Goal: Transaction & Acquisition: Purchase product/service

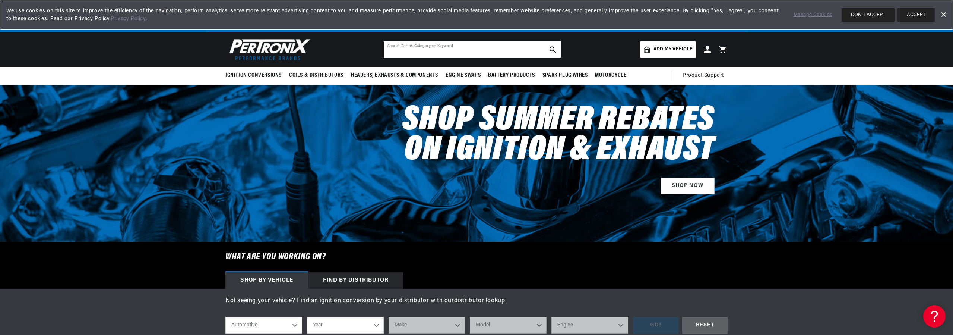
click at [419, 47] on input "text" at bounding box center [472, 49] width 177 height 16
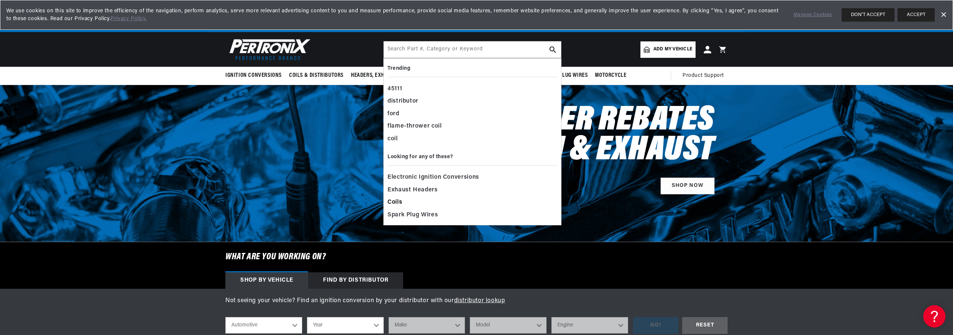
click at [399, 199] on span "Coils" at bounding box center [395, 202] width 15 height 10
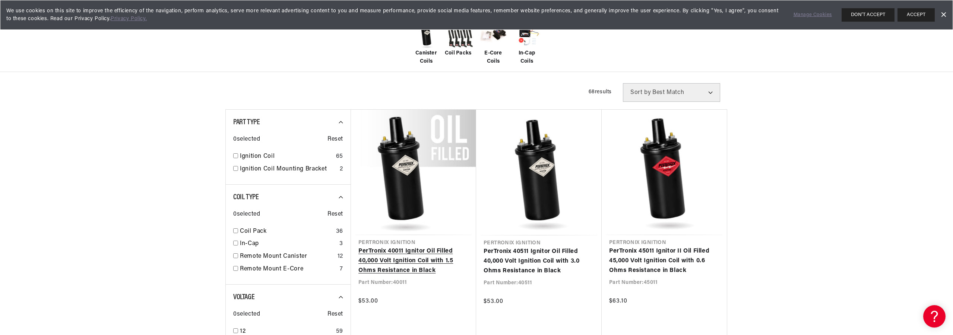
scroll to position [186, 0]
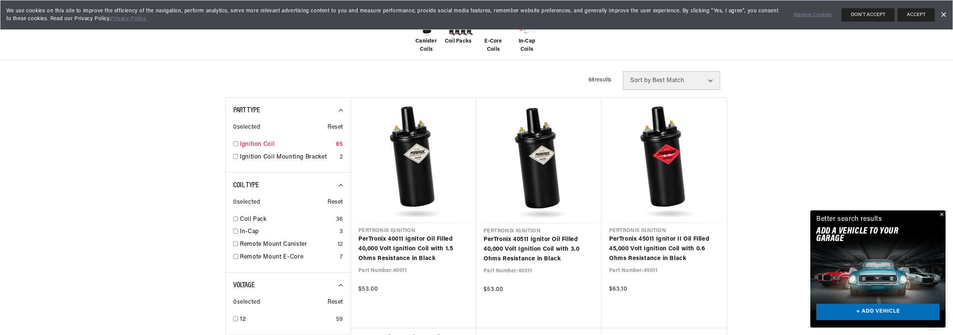
click at [238, 143] on input "checkbox" at bounding box center [235, 143] width 5 height 5
checkbox input "true"
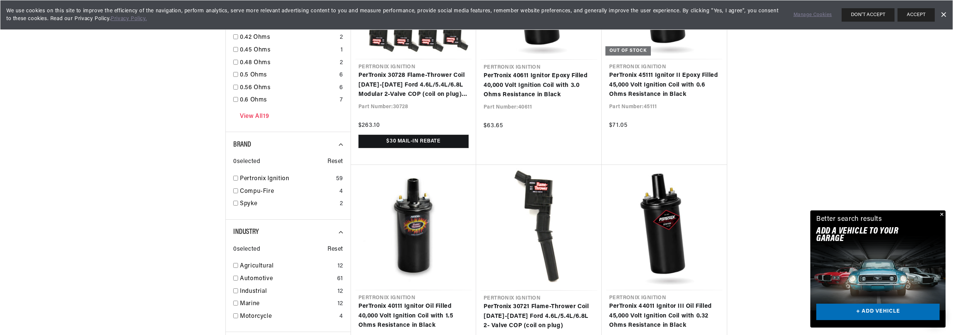
scroll to position [596, 0]
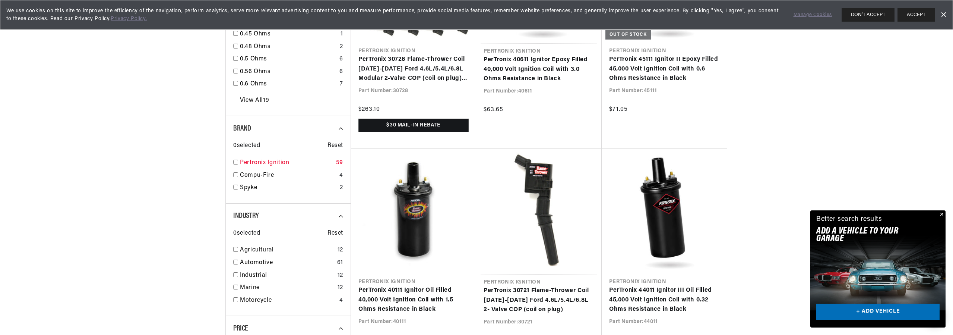
click at [236, 162] on input "checkbox" at bounding box center [235, 162] width 5 height 5
checkbox input "true"
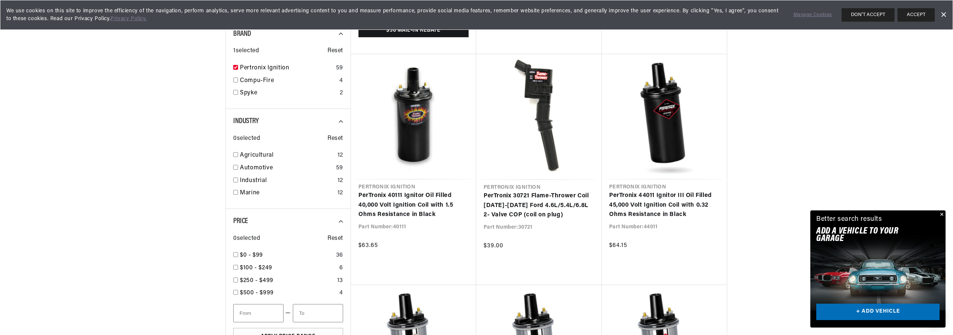
scroll to position [708, 0]
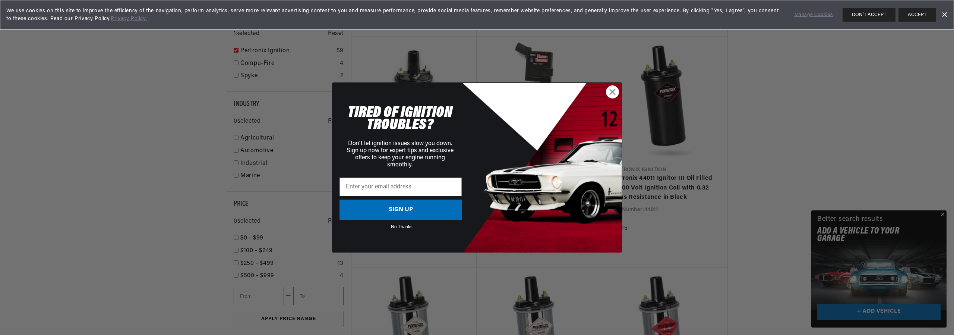
click at [610, 92] on circle "Close dialog" at bounding box center [612, 92] width 12 height 12
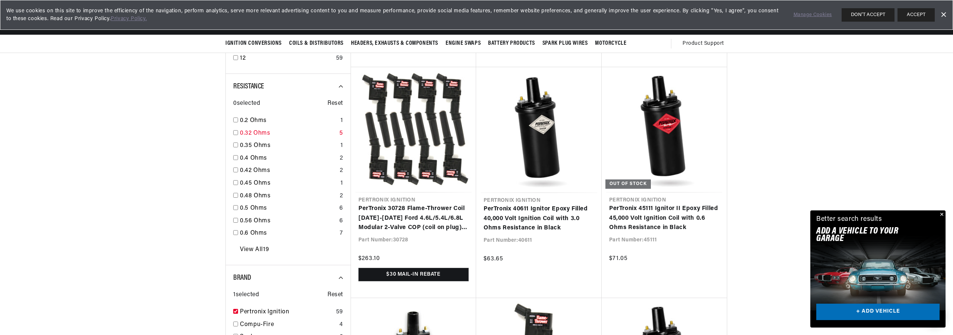
scroll to position [410, 0]
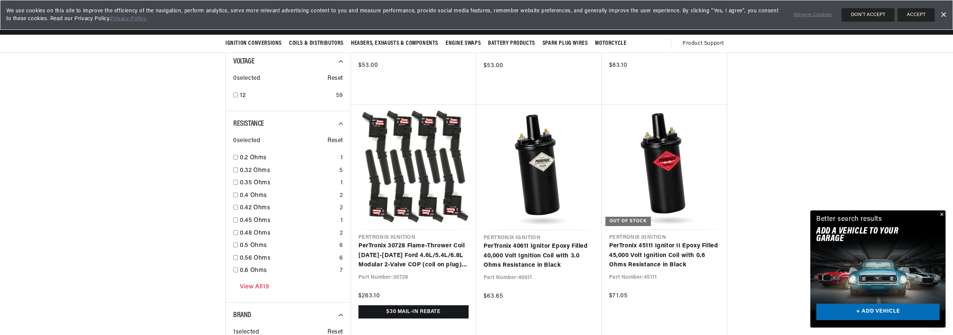
click at [251, 287] on link "View All 19" at bounding box center [254, 287] width 29 height 10
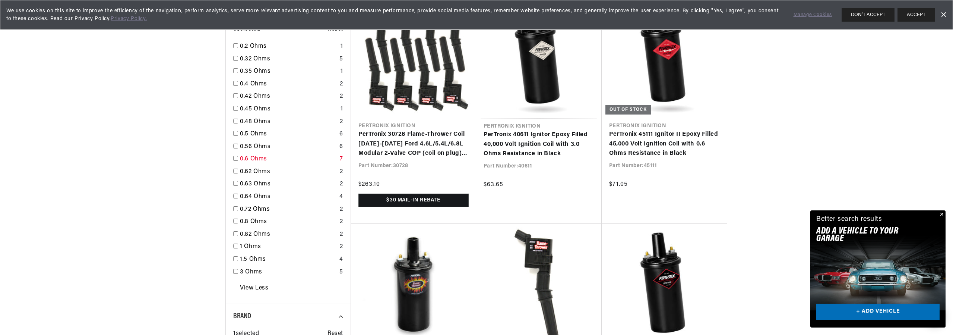
scroll to position [522, 0]
click at [236, 269] on input "checkbox" at bounding box center [235, 270] width 5 height 5
checkbox input "true"
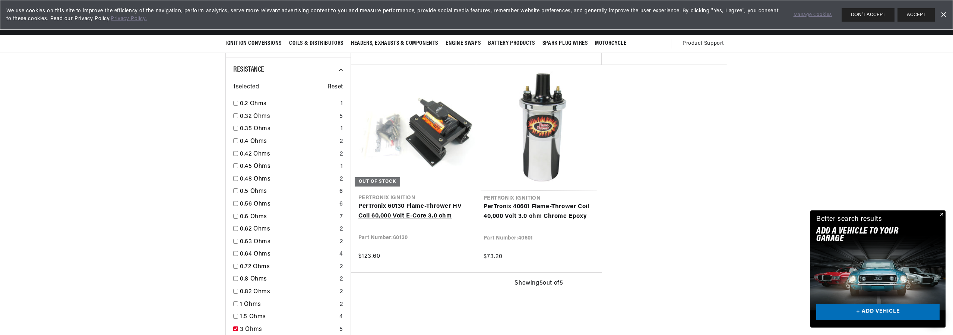
scroll to position [410, 0]
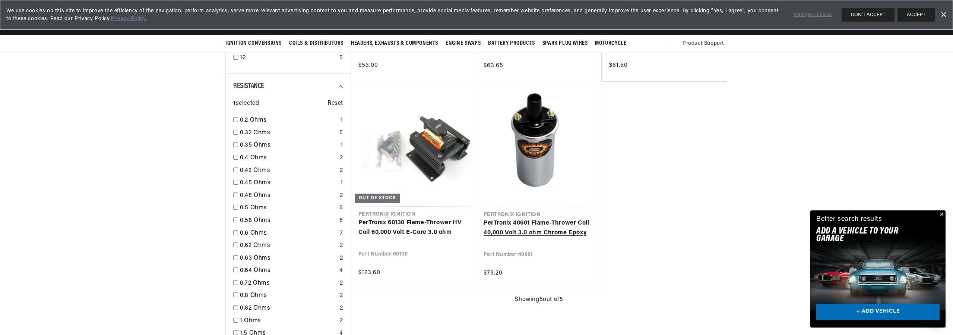
click at [534, 222] on link "PerTronix 40601 Flame-Thrower Coil 40,000 Volt 3.0 ohm Chrome Epoxy" at bounding box center [539, 227] width 111 height 19
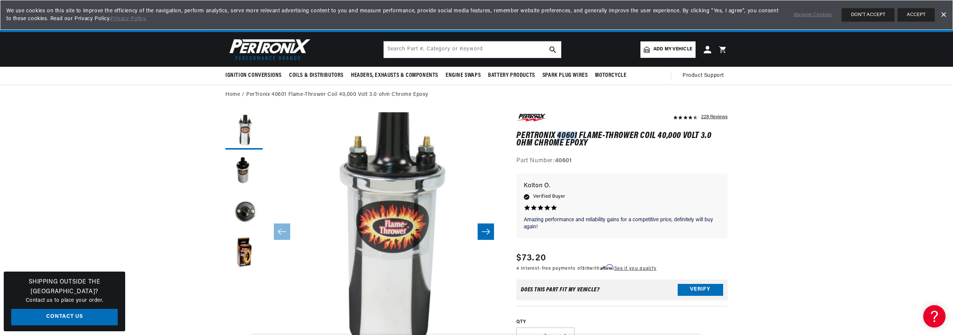
drag, startPoint x: 558, startPoint y: 133, endPoint x: 578, endPoint y: 132, distance: 20.2
click at [578, 132] on h1 "PerTronix 40601 Flame-Thrower Coil 40,000 Volt 3.0 ohm Chrome Epoxy" at bounding box center [622, 139] width 211 height 15
copy h1 "40601"
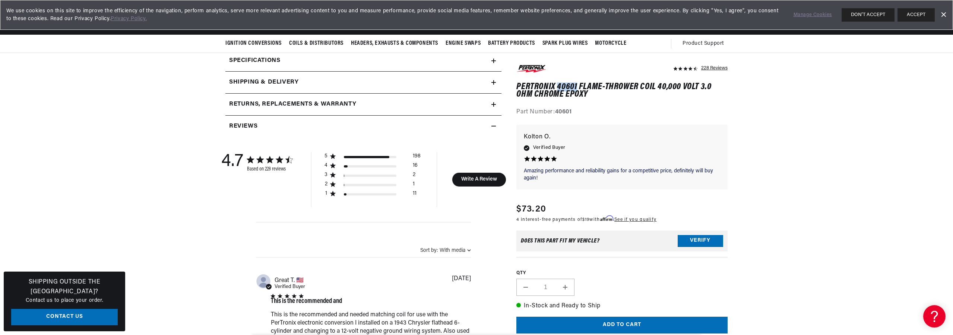
scroll to position [298, 0]
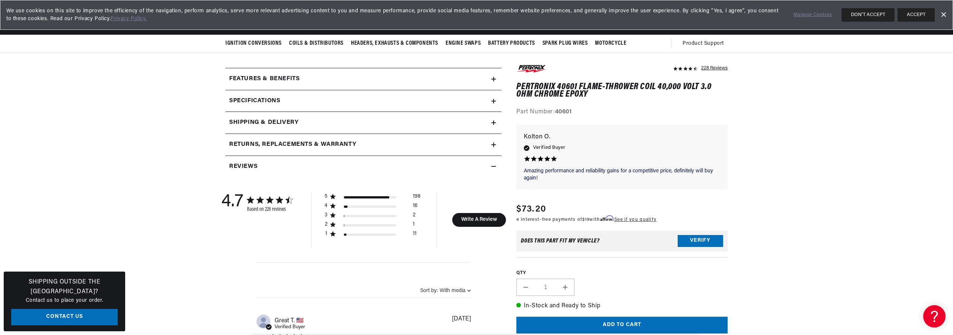
click at [493, 100] on icon at bounding box center [494, 101] width 4 height 4
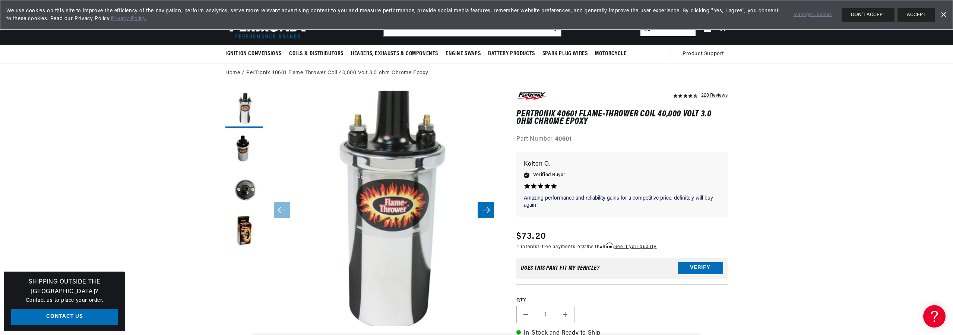
scroll to position [0, 0]
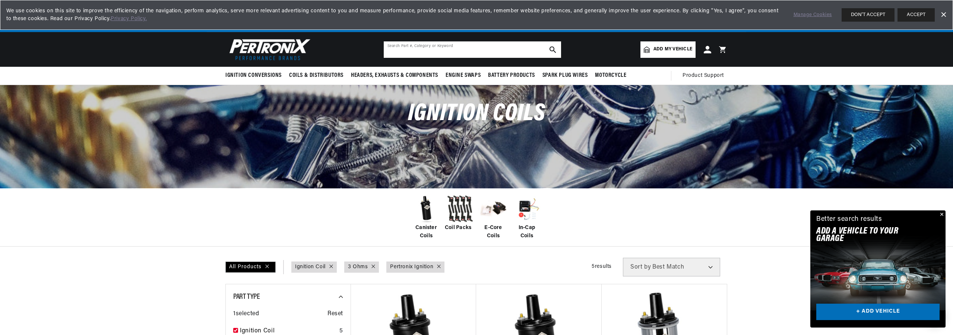
click at [442, 48] on input "text" at bounding box center [472, 49] width 177 height 16
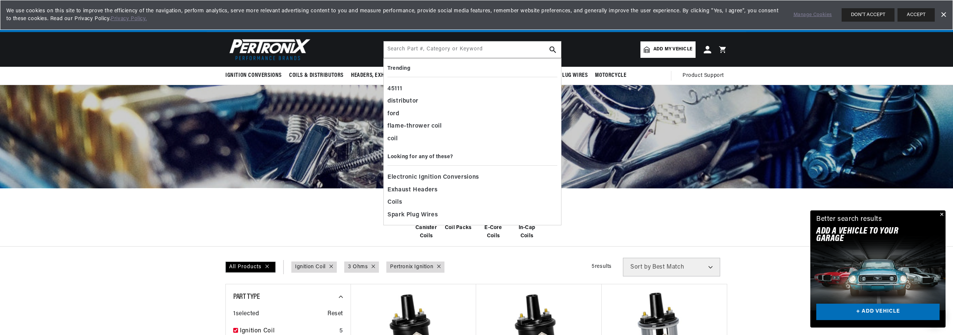
click at [353, 50] on header "Ignition Conversions Back Ignition Conversions Shop by Feature" at bounding box center [477, 49] width 540 height 35
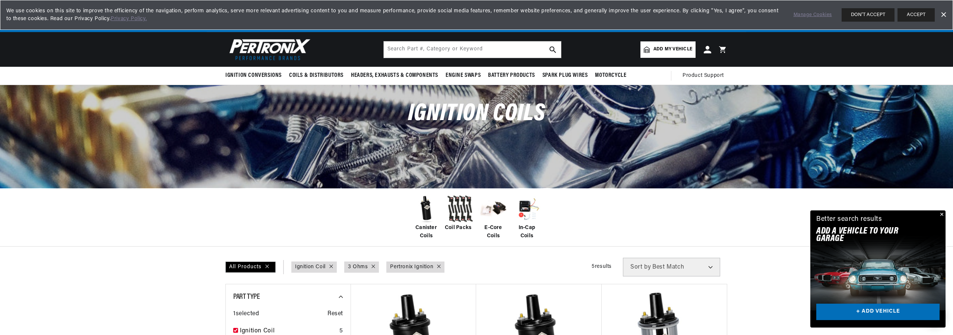
click at [664, 47] on span "Add my vehicle" at bounding box center [673, 49] width 39 height 7
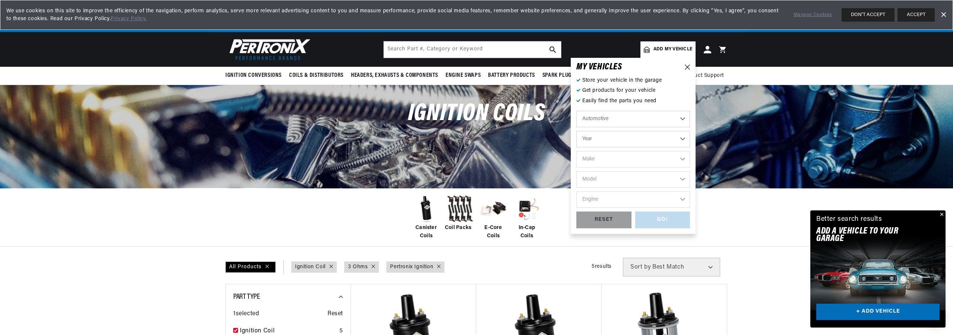
click at [619, 119] on select "Automotive Agricultural Industrial Marine Motorcycle" at bounding box center [634, 119] width 114 height 16
click at [577, 111] on select "Automotive Agricultural Industrial Marine Motorcycle" at bounding box center [634, 119] width 114 height 16
click at [605, 135] on select "Year 2022 2021 2020 2019 2018 2017 2016 2015 2014 2013 2012 2011 2010 2009 2008…" at bounding box center [634, 139] width 114 height 16
select select "1930"
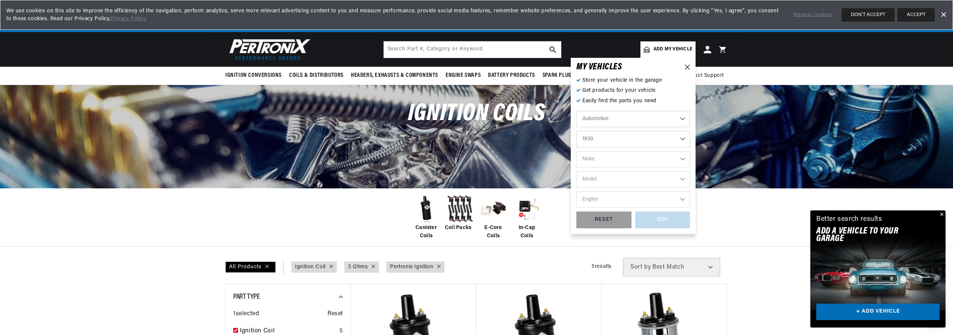
click at [577, 131] on select "Year 2022 2021 2020 2019 2018 2017 2016 2015 2014 2013 2012 2011 2010 2009 2008…" at bounding box center [634, 139] width 114 height 16
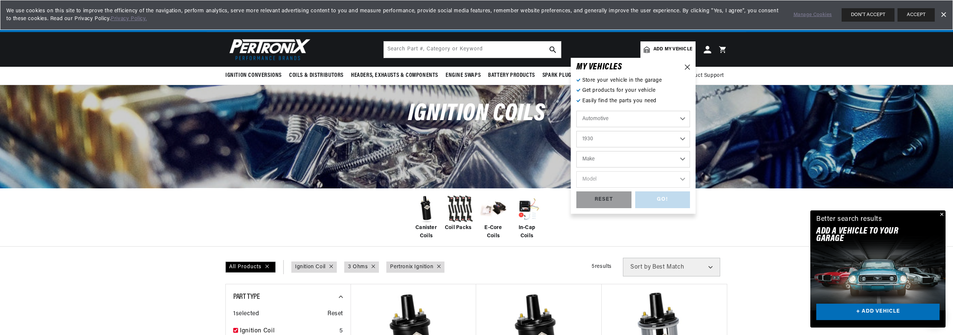
click at [593, 157] on select "Make Chevrolet DeSoto Elcar Graham Graham-Paige Kissel Oldsmobile Plymouth Pont…" at bounding box center [634, 159] width 114 height 16
click at [593, 143] on select "2022 2021 2020 2019 2018 2017 2016 2015 2014 2013 2012 2011 2010 2009 2008 2007…" at bounding box center [634, 139] width 114 height 16
click at [577, 131] on select "2022 2021 2020 2019 2018 2017 2016 2015 2014 2013 2012 2011 2010 2009 2008 2007…" at bounding box center [634, 139] width 114 height 16
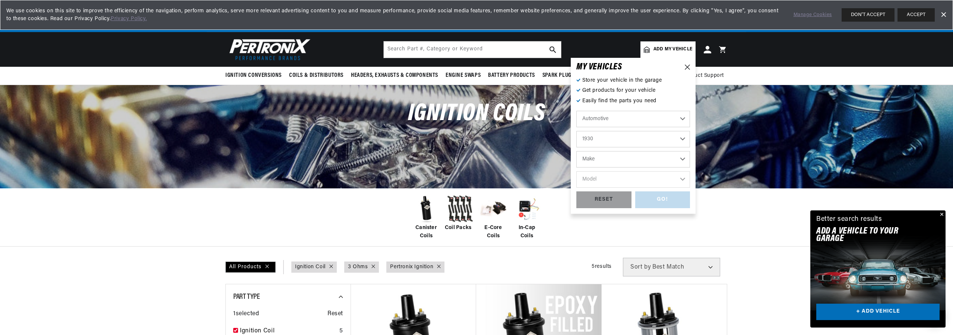
select select "1932"
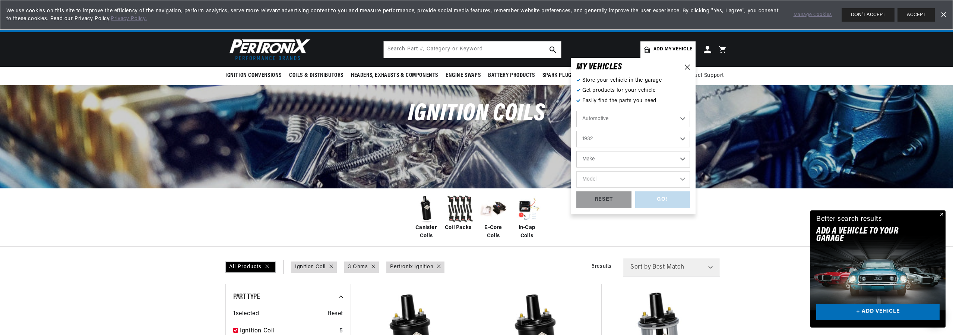
click at [587, 160] on select "Make Auburn Buick Cadillac Chevrolet DeSoto Graham Lincoln Plymouth Pontiac Reo" at bounding box center [634, 159] width 114 height 16
select select "Lincoln"
click at [577, 151] on select "Make Auburn Buick Cadillac Chevrolet DeSoto Graham Lincoln Plymouth Pontiac Reo" at bounding box center [634, 159] width 114 height 16
select select "Lincoln"
click at [594, 179] on select "Model Model KA Model KB" at bounding box center [634, 179] width 114 height 16
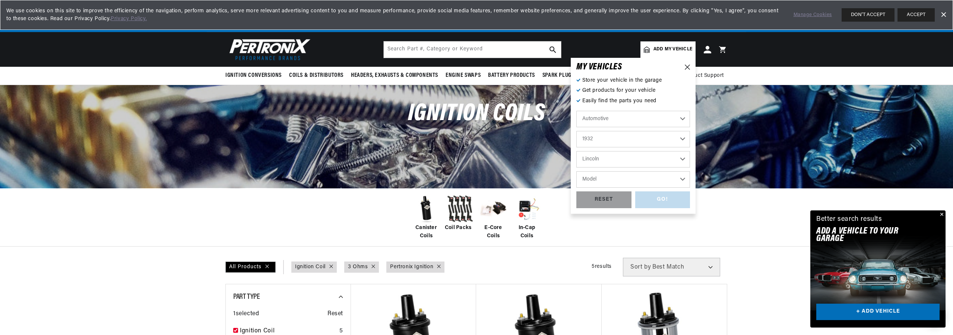
click at [602, 159] on select "Auburn Buick Cadillac Chevrolet DeSoto Graham Lincoln Plymouth Pontiac Reo" at bounding box center [634, 159] width 114 height 16
click at [599, 142] on select "2022 2021 2020 2019 2018 2017 2016 2015 2014 2013 2012 2011 2010 2009 2008 2007…" at bounding box center [634, 139] width 114 height 16
click at [577, 131] on select "2022 2021 2020 2019 2018 2017 2016 2015 2014 2013 2012 2011 2010 2009 2008 2007…" at bounding box center [634, 139] width 114 height 16
select select "1930"
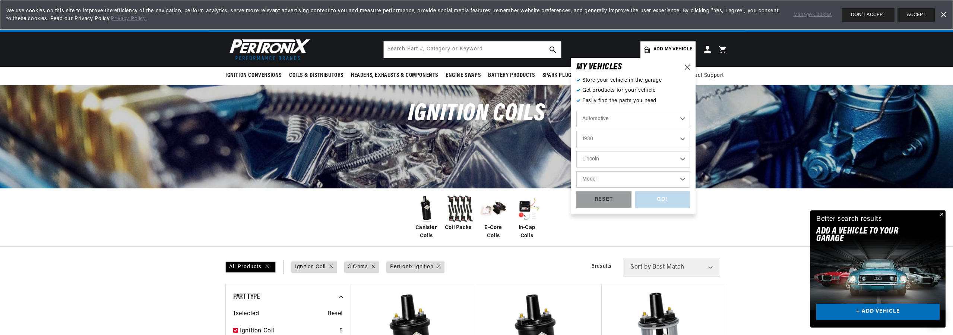
select select "Make"
click at [597, 158] on select "Make Chevrolet DeSoto Elcar Graham Graham-Paige Kissel Oldsmobile Plymouth Pont…" at bounding box center [634, 159] width 114 height 16
click at [536, 163] on div "Ignition Coils" at bounding box center [476, 136] width 953 height 102
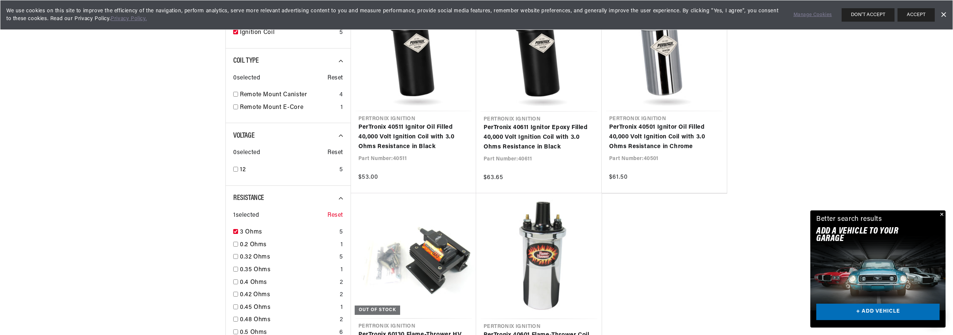
click at [333, 214] on span "Reset" at bounding box center [336, 216] width 16 height 10
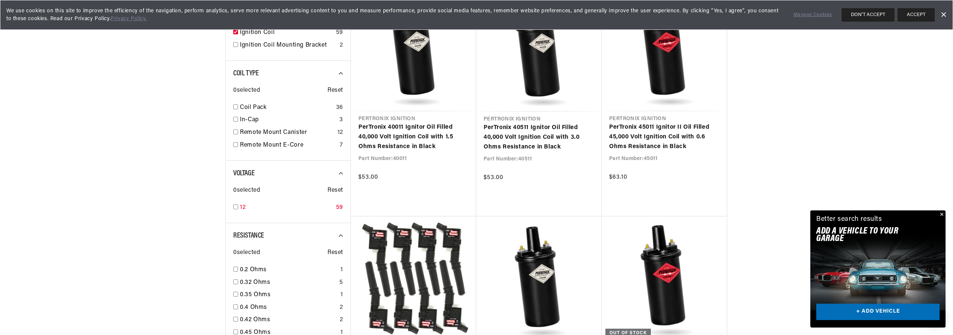
click at [235, 207] on input "checkbox" at bounding box center [235, 206] width 5 height 5
checkbox input "true"
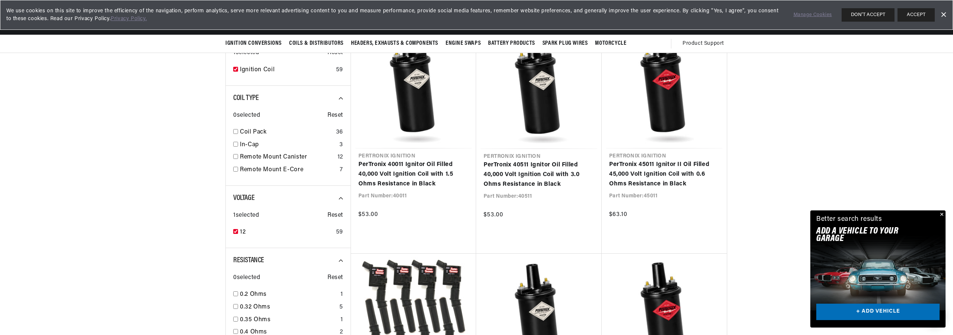
scroll to position [224, 0]
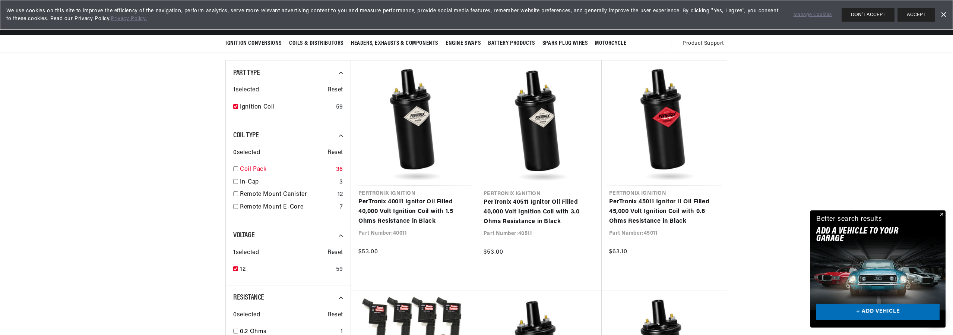
click at [236, 170] on input "checkbox" at bounding box center [235, 168] width 5 height 5
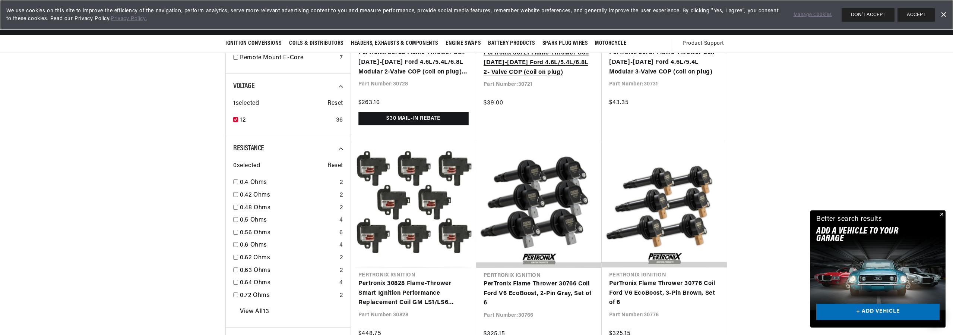
scroll to position [261, 0]
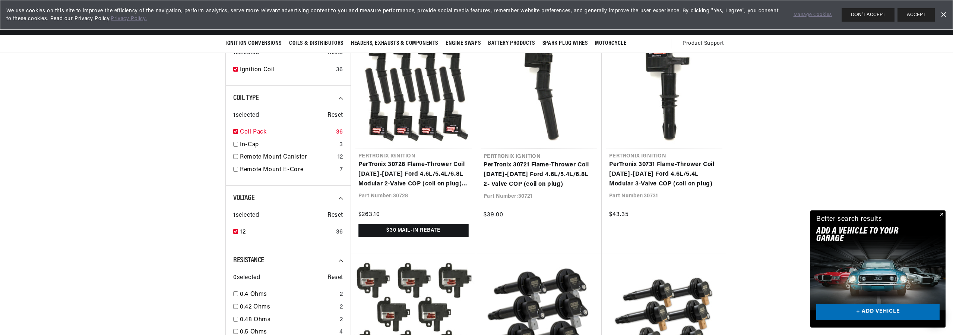
click at [238, 131] on input "checkbox" at bounding box center [235, 131] width 5 height 5
checkbox input "false"
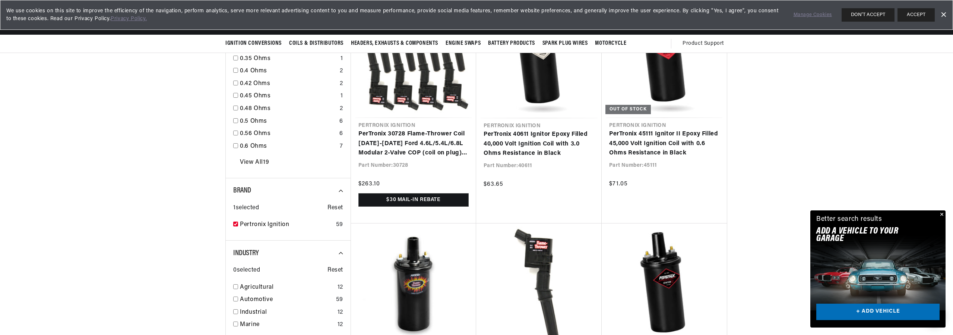
scroll to position [410, 0]
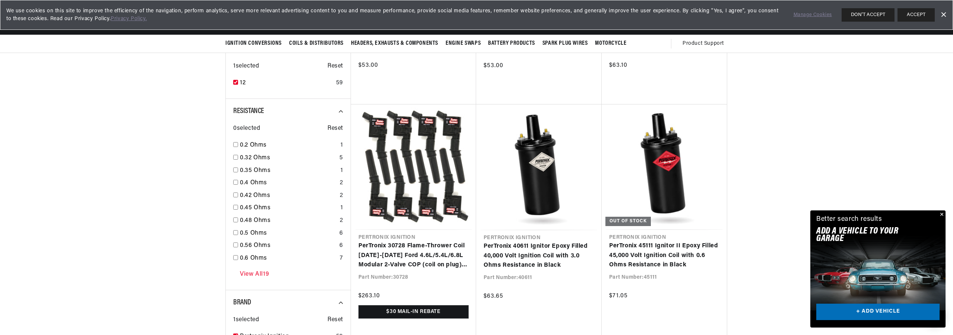
click at [255, 271] on link "View All 19" at bounding box center [254, 274] width 29 height 10
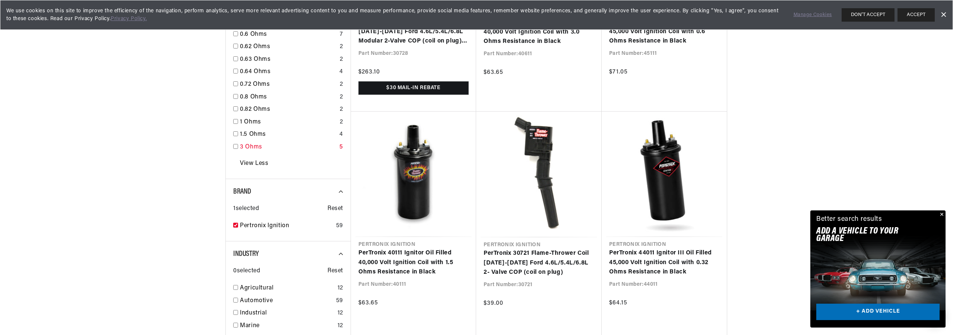
scroll to position [0, 278]
drag, startPoint x: 252, startPoint y: 145, endPoint x: 178, endPoint y: 154, distance: 74.7
click at [178, 154] on div at bounding box center [476, 124] width 953 height 1000
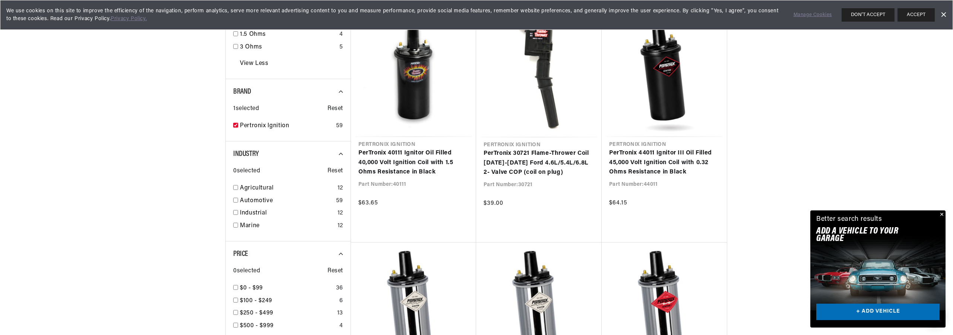
scroll to position [745, 0]
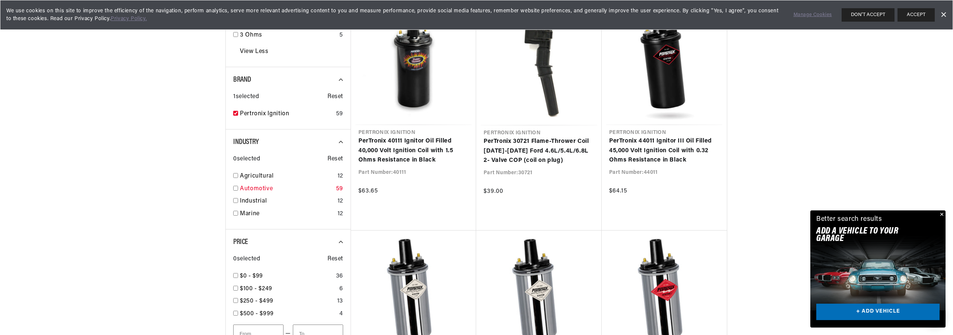
click at [235, 187] on input "checkbox" at bounding box center [235, 188] width 5 height 5
checkbox input "true"
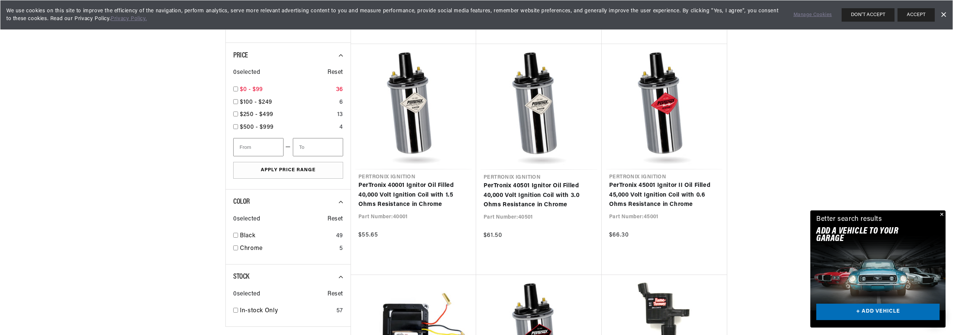
click at [235, 88] on input "checkbox" at bounding box center [235, 88] width 5 height 5
checkbox input "true"
type input "100"
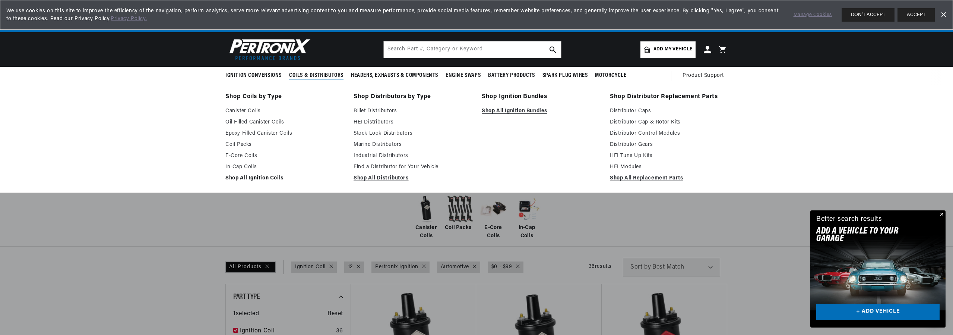
scroll to position [0, 81]
click at [261, 178] on link "Shop All Ignition Coils" at bounding box center [284, 178] width 118 height 9
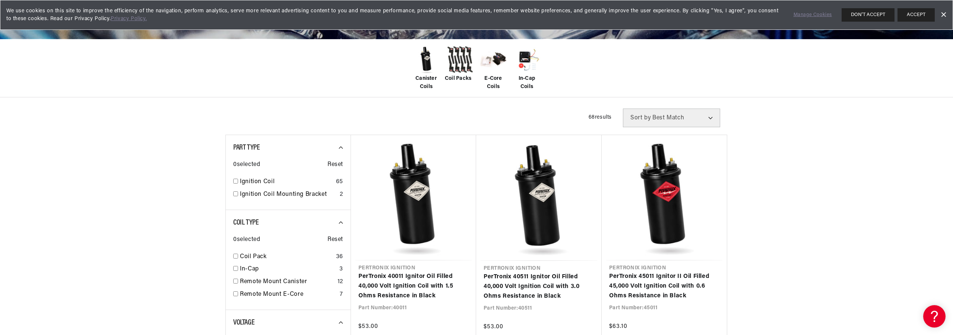
click at [426, 60] on img at bounding box center [426, 60] width 30 height 30
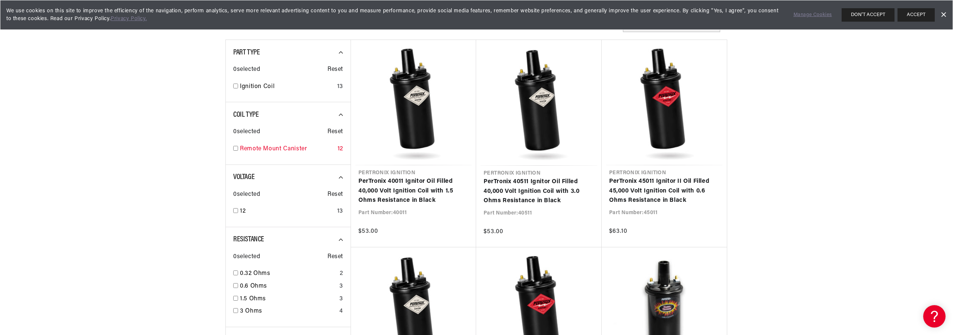
scroll to position [298, 0]
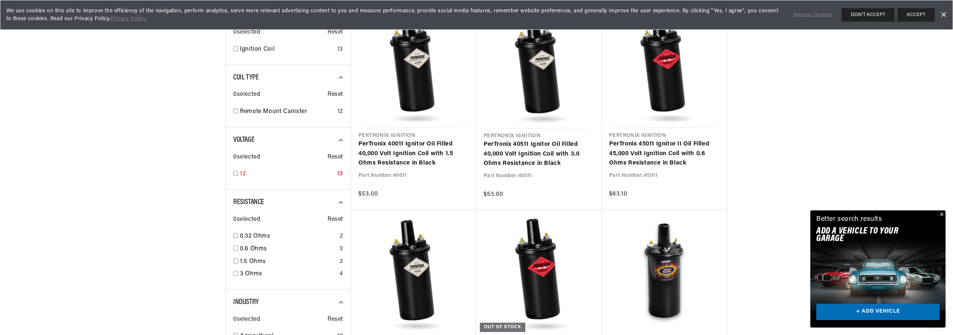
click at [236, 173] on input "checkbox" at bounding box center [235, 173] width 5 height 5
checkbox input "true"
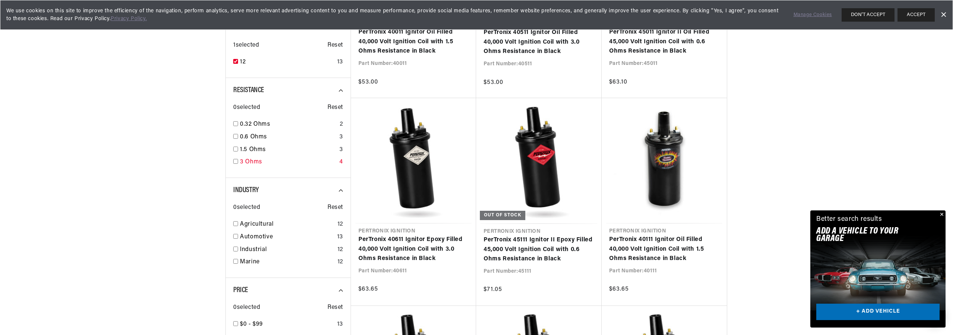
scroll to position [0, 278]
click at [235, 160] on input "checkbox" at bounding box center [235, 161] width 5 height 5
checkbox input "true"
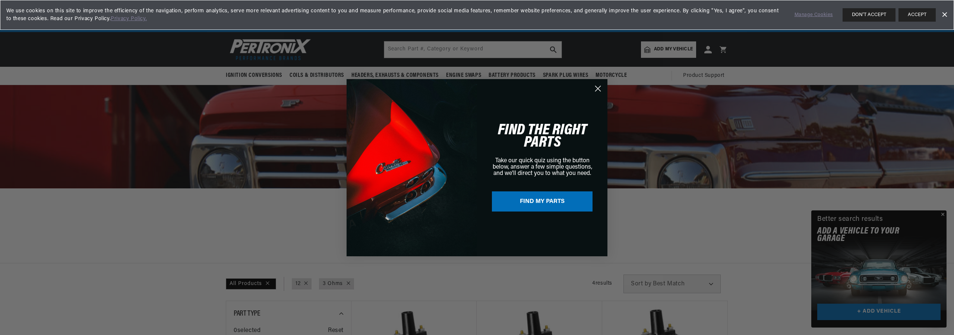
click at [598, 88] on icon "Close dialog" at bounding box center [598, 88] width 5 height 5
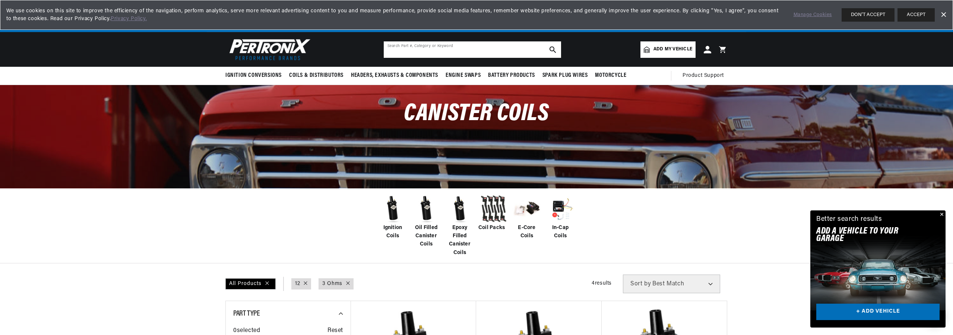
drag, startPoint x: 434, startPoint y: 51, endPoint x: 439, endPoint y: 50, distance: 5.3
click at [434, 51] on input "text" at bounding box center [472, 49] width 177 height 16
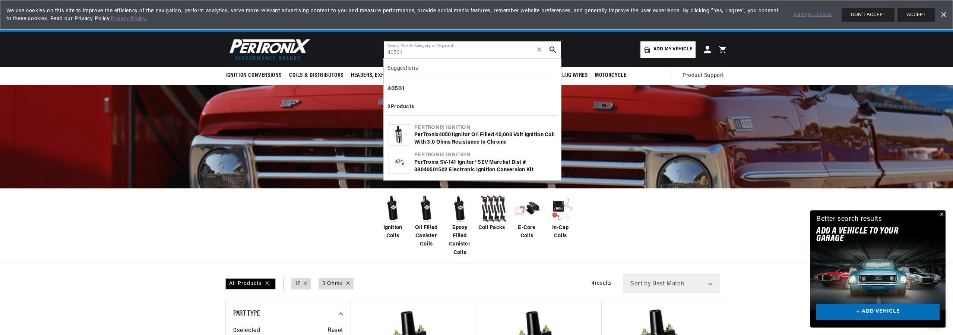
scroll to position [0, 278]
type input "40501"
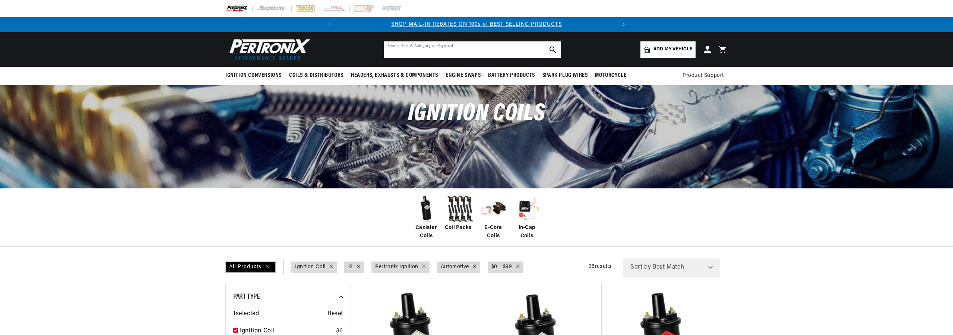
click at [430, 49] on input "text" at bounding box center [472, 49] width 177 height 16
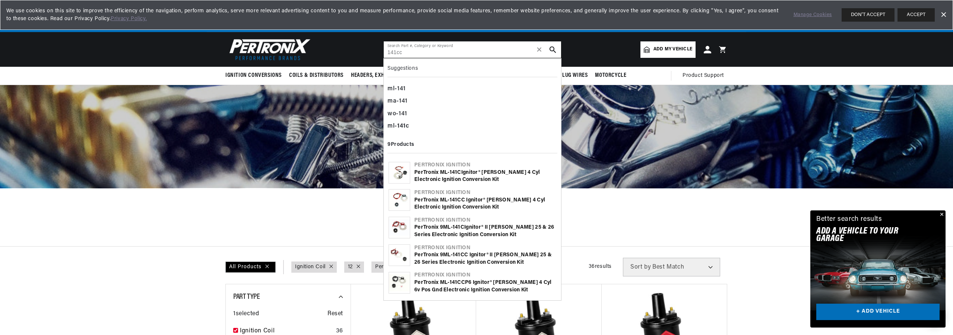
type input "141cc"
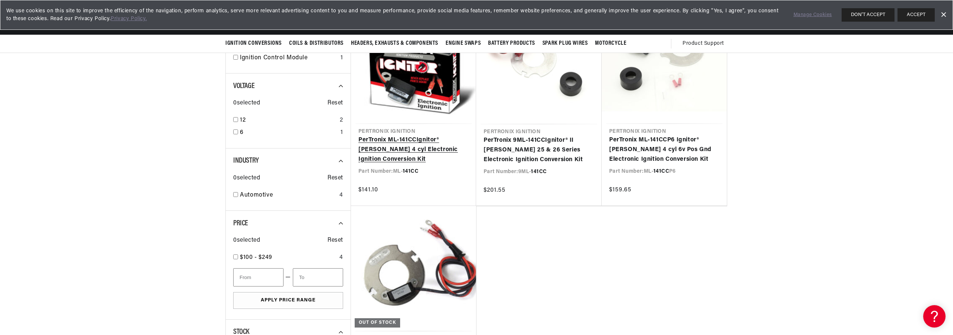
scroll to position [112, 0]
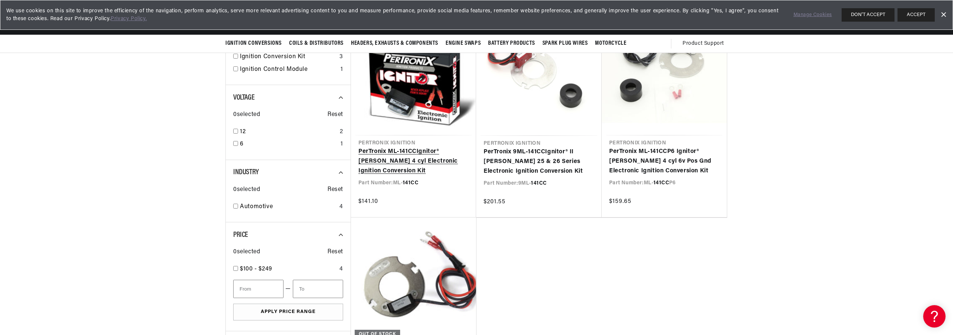
drag, startPoint x: 399, startPoint y: 148, endPoint x: 407, endPoint y: 151, distance: 8.4
click at [399, 148] on link "PerTronix ML- 141CC Ignitor® [PERSON_NAME] 4 cyl Electronic Ignition Conversion…" at bounding box center [414, 161] width 110 height 29
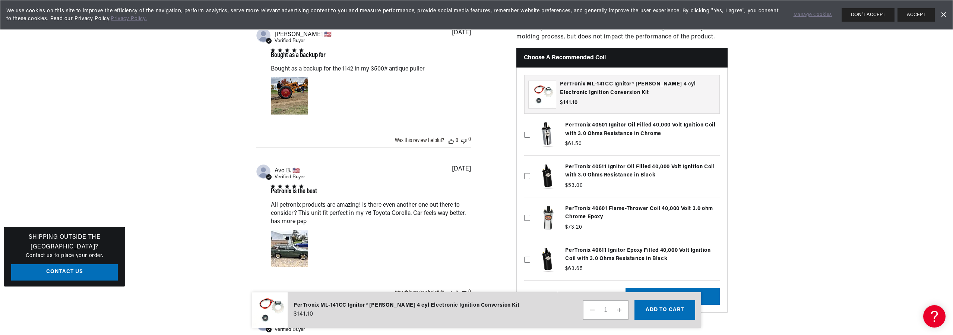
scroll to position [0, 278]
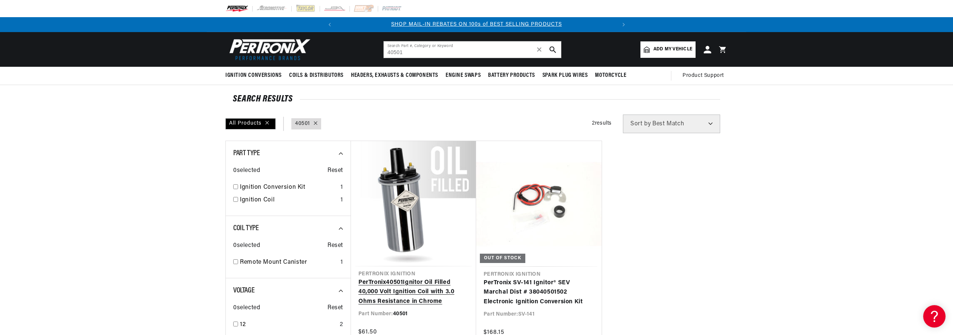
click at [403, 278] on link "PerTronix 40501 Ignitor Oil Filled 40,000 Volt Ignition Coil with 3.0 Ohms Resi…" at bounding box center [414, 292] width 110 height 29
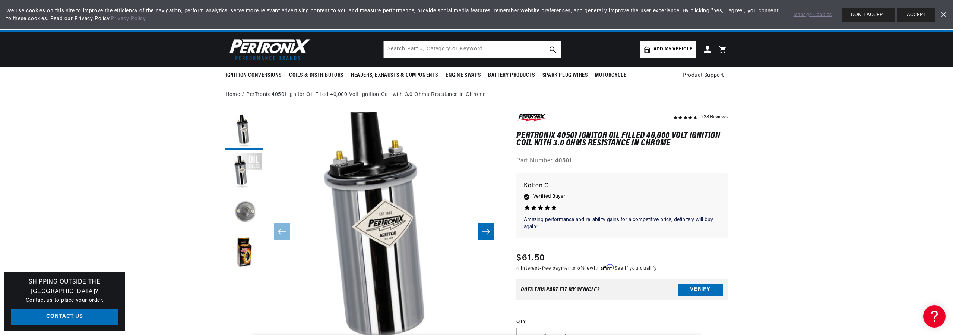
click at [244, 207] on button "Load image 3 in gallery view" at bounding box center [243, 212] width 37 height 37
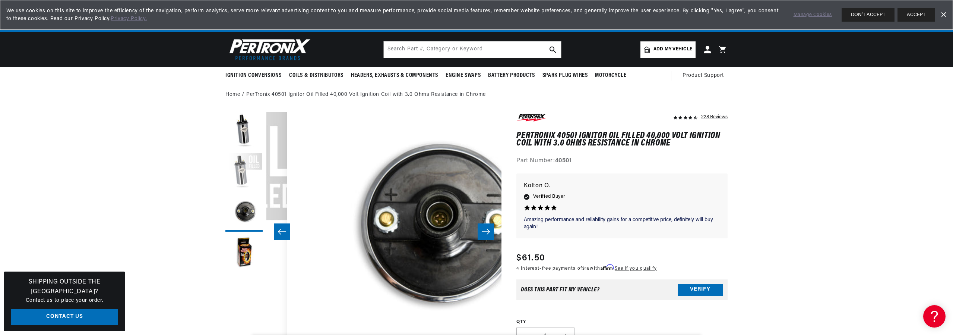
click at [242, 174] on button "Load image 2 in gallery view" at bounding box center [243, 171] width 37 height 37
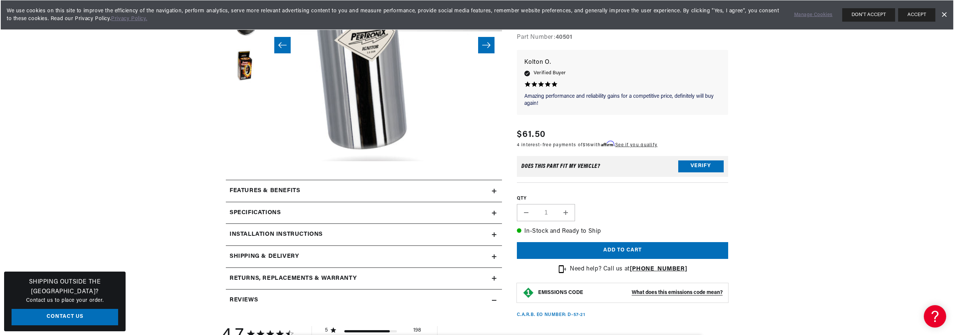
scroll to position [224, 0]
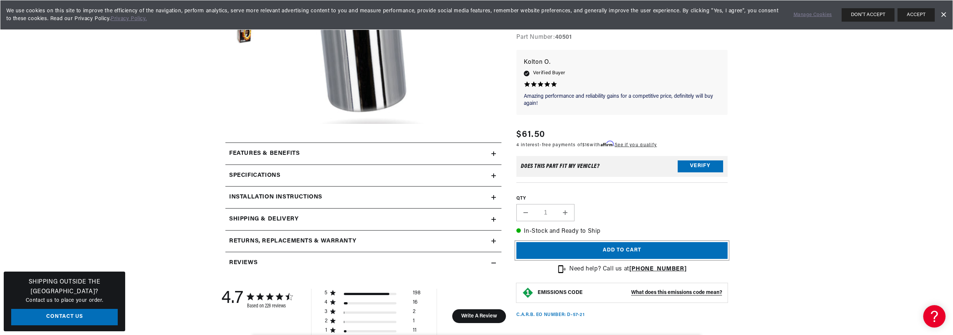
click at [622, 249] on button "Add to cart" at bounding box center [622, 250] width 211 height 17
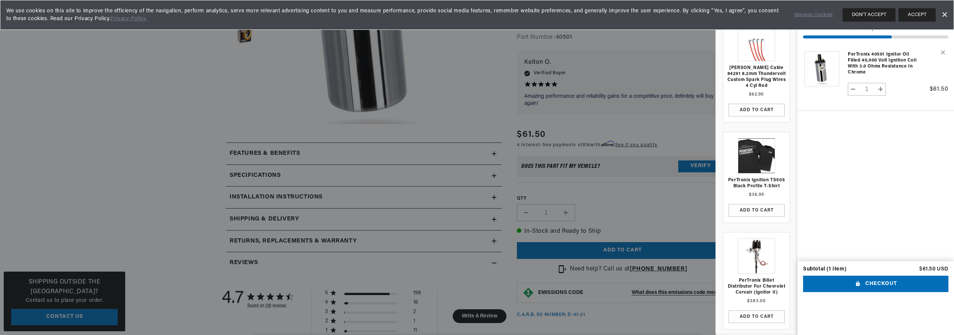
scroll to position [0, 0]
click at [880, 292] on button "Checkout" at bounding box center [875, 283] width 145 height 17
